Goal: Check status

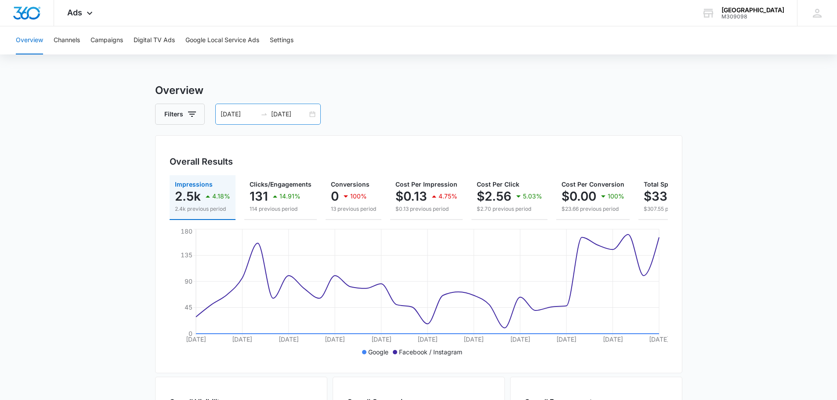
click at [314, 116] on div "[DATE] [DATE]" at bounding box center [267, 114] width 105 height 21
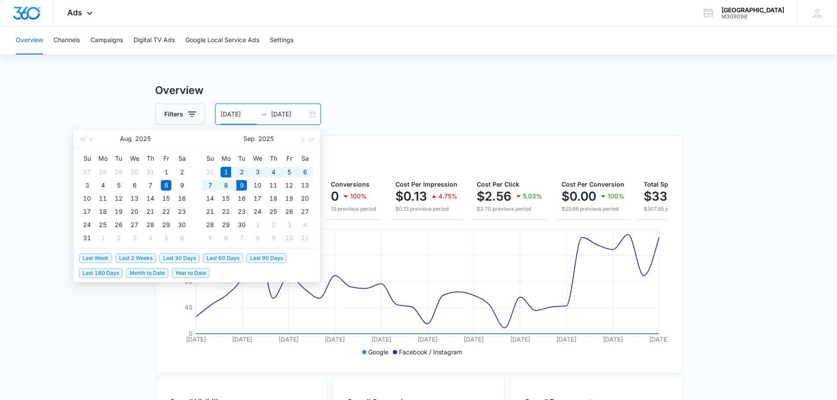
click at [150, 271] on span "Month to Date" at bounding box center [147, 274] width 42 height 10
type input "[DATE]"
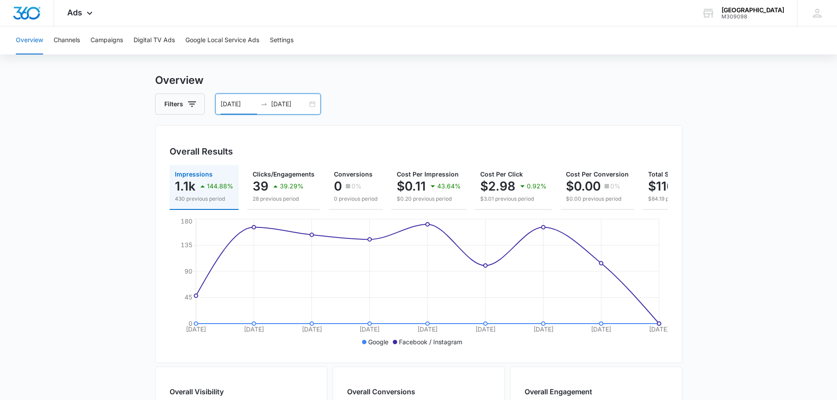
scroll to position [10, 0]
click at [109, 40] on button "Campaigns" at bounding box center [107, 40] width 33 height 28
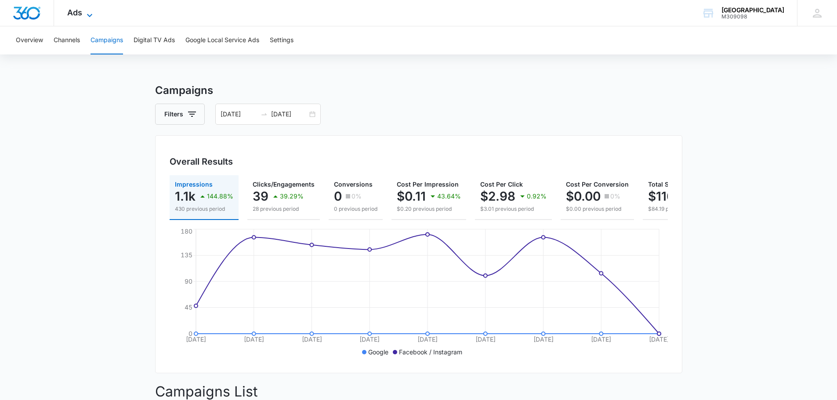
click at [89, 15] on icon at bounding box center [89, 15] width 11 height 11
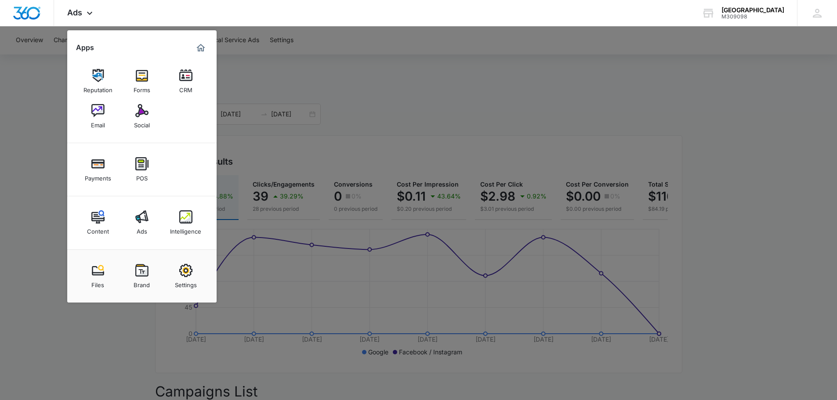
click at [370, 81] on div at bounding box center [418, 200] width 837 height 400
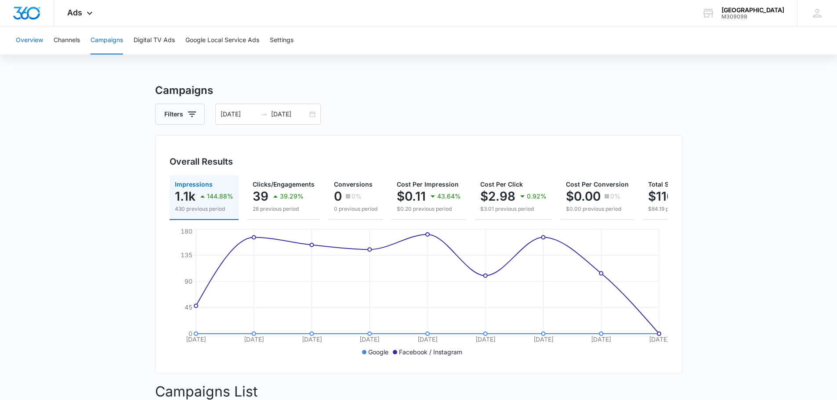
click at [32, 39] on button "Overview" at bounding box center [29, 40] width 27 height 28
